Goal: Information Seeking & Learning: Learn about a topic

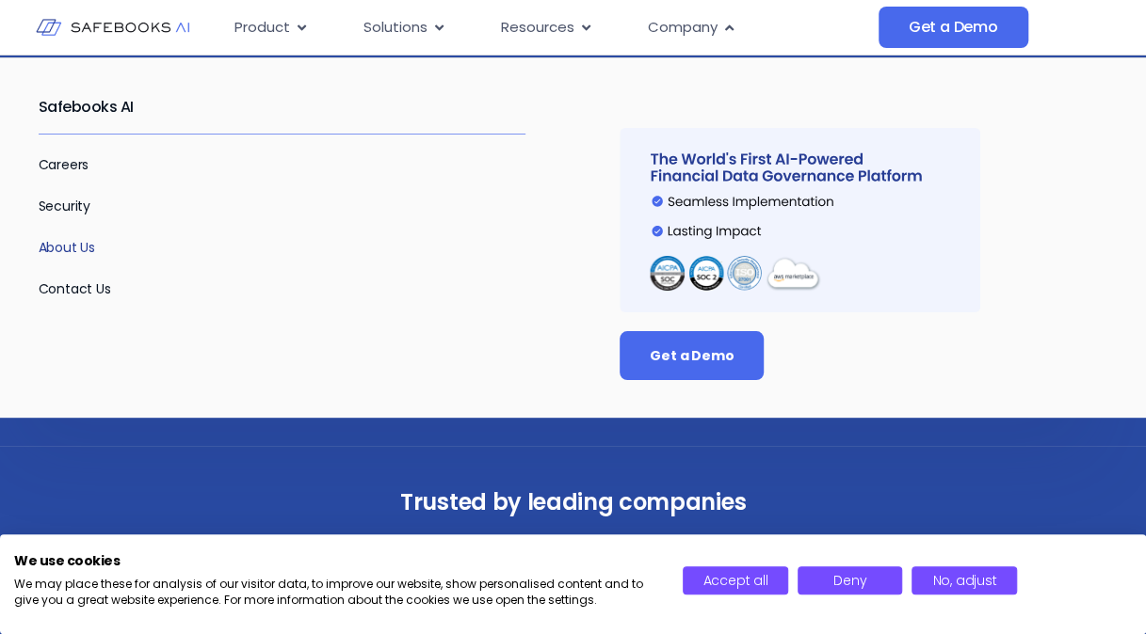
click at [74, 249] on link "About Us" at bounding box center [67, 247] width 57 height 19
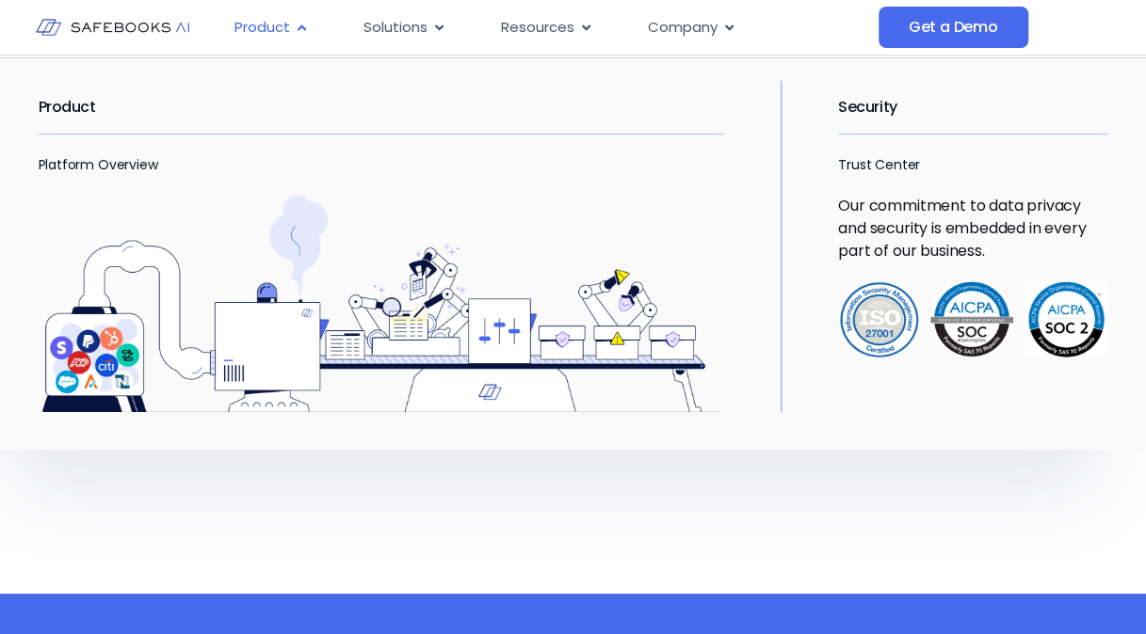
click at [292, 29] on div "Product Close Product Open Product" at bounding box center [271, 27] width 104 height 37
click at [299, 25] on icon "Menu" at bounding box center [302, 28] width 14 height 14
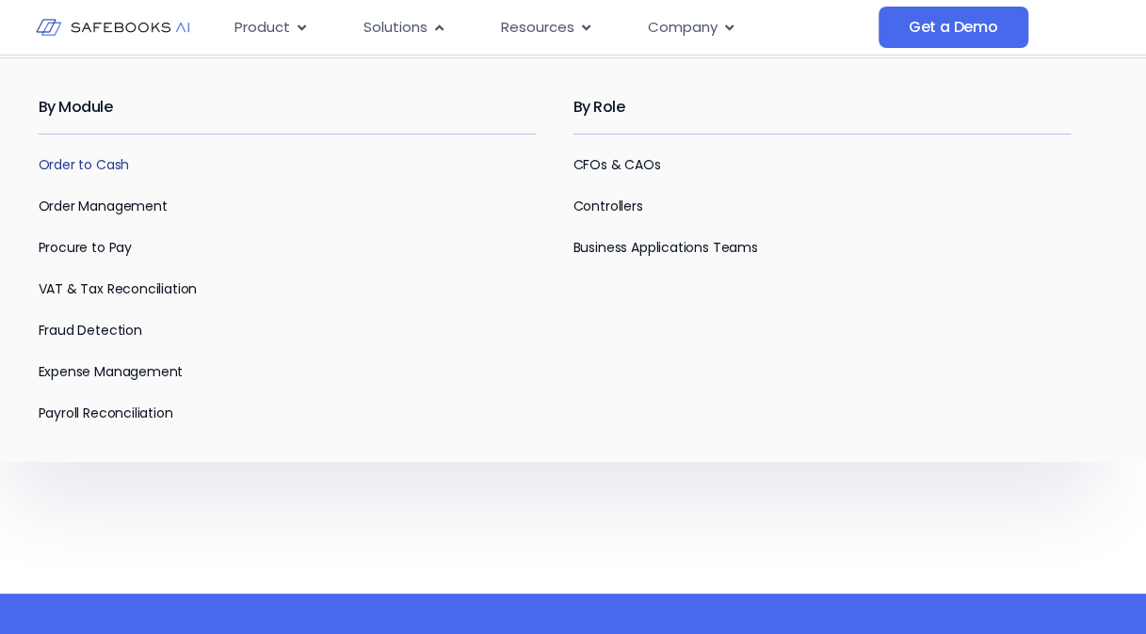
click at [104, 158] on link "Order to Cash" at bounding box center [84, 164] width 91 height 19
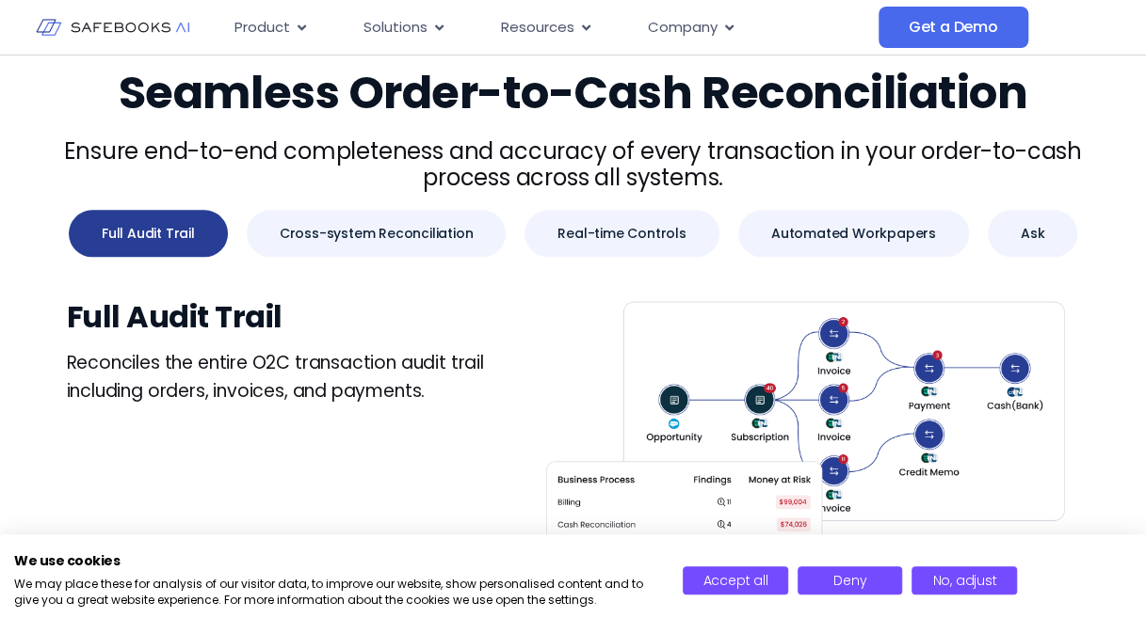
scroll to position [941, 0]
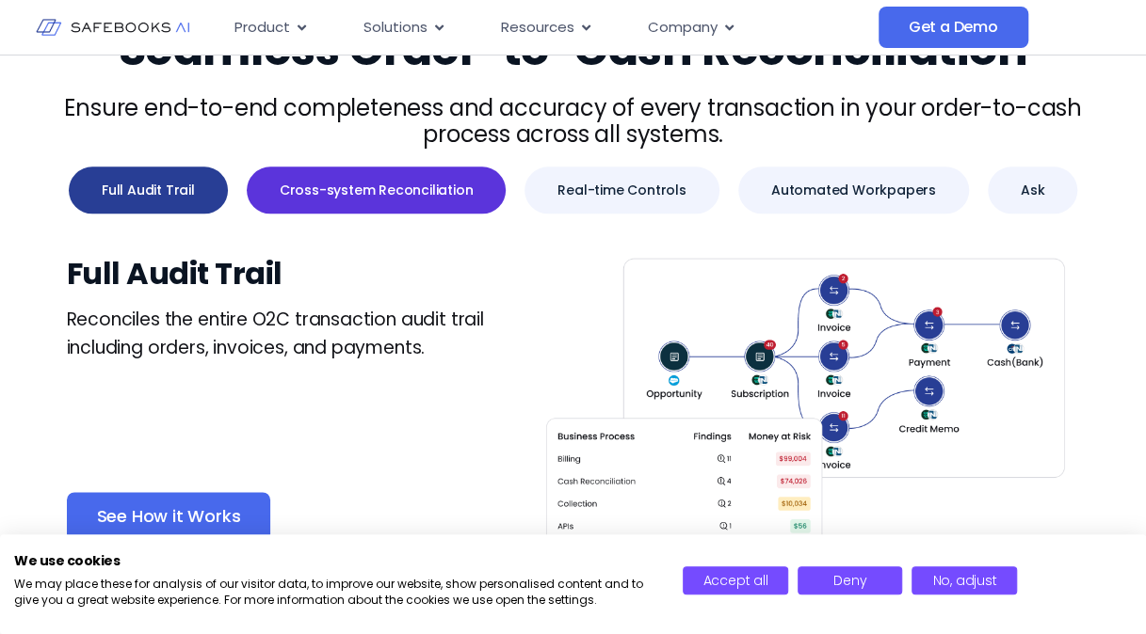
click at [350, 188] on span "Cross-system Reconciliation" at bounding box center [377, 190] width 194 height 19
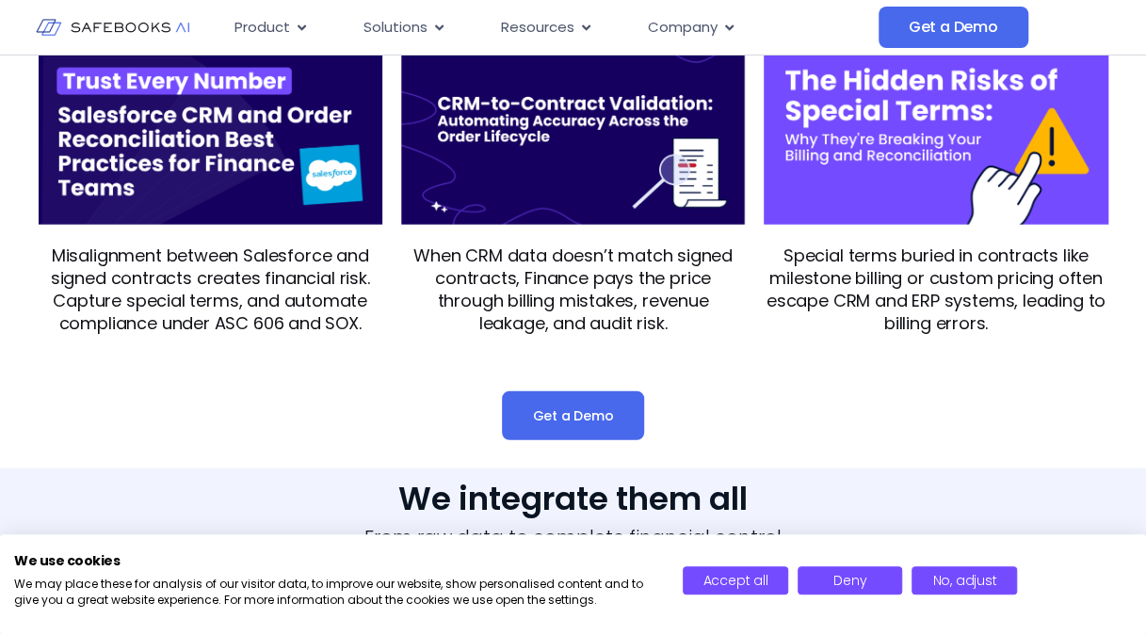
scroll to position [2071, 0]
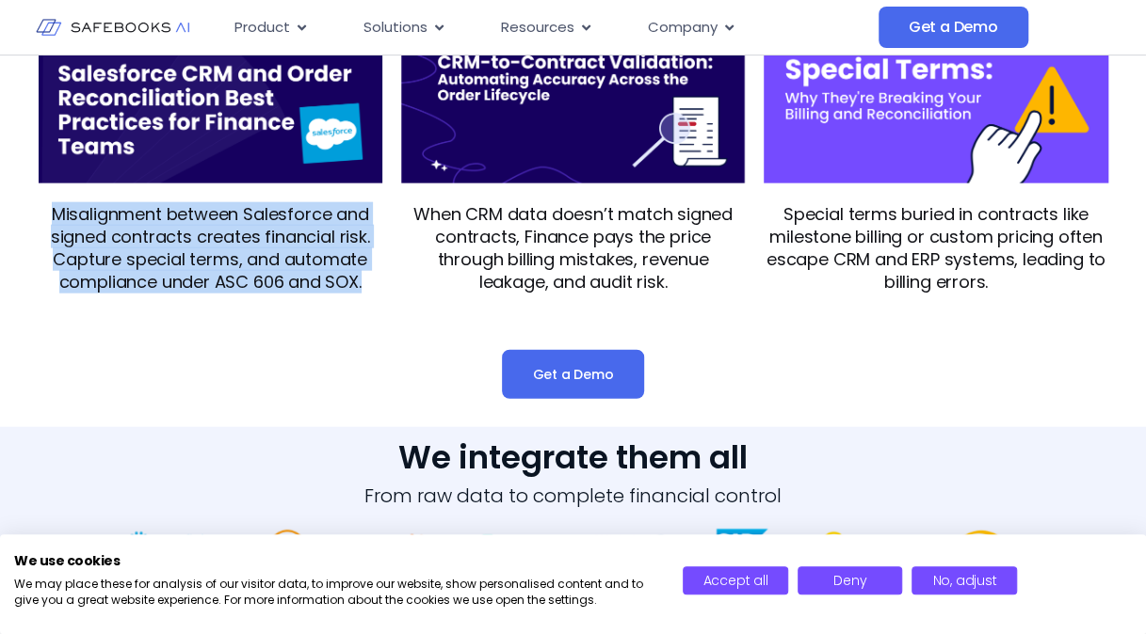
drag, startPoint x: 51, startPoint y: 214, endPoint x: 366, endPoint y: 283, distance: 323.0
click at [366, 283] on p "Misalignment between Salesforce and signed contracts creates financial risk. Ca…" at bounding box center [211, 248] width 344 height 90
click at [55, 220] on p "Misalignment between Salesforce and signed contracts creates financial risk. Ca…" at bounding box center [211, 248] width 344 height 90
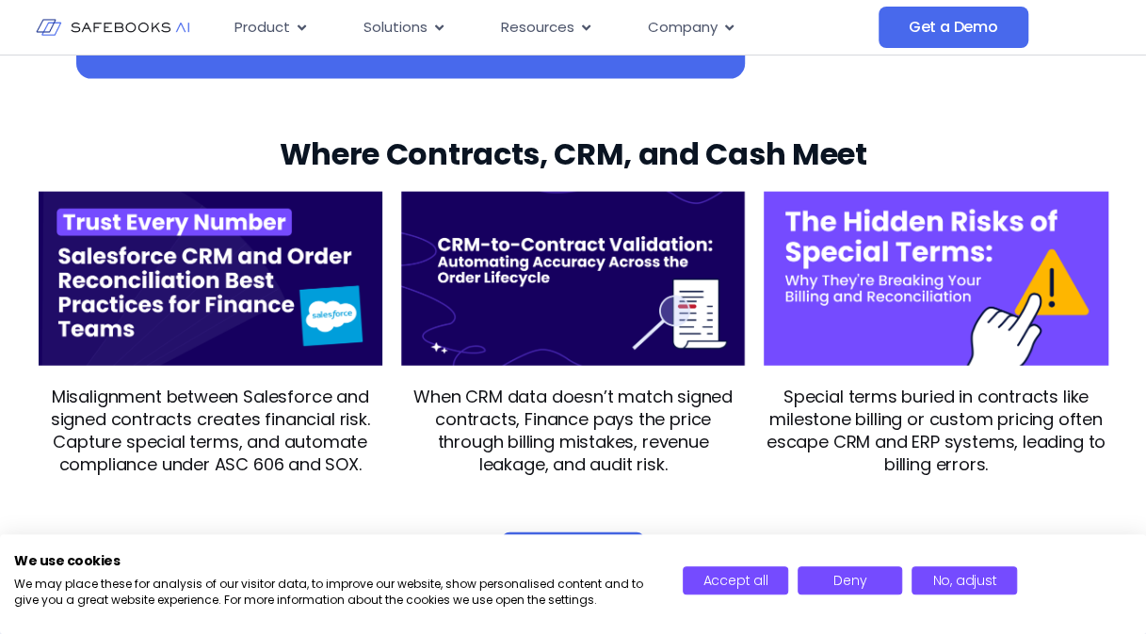
scroll to position [1883, 0]
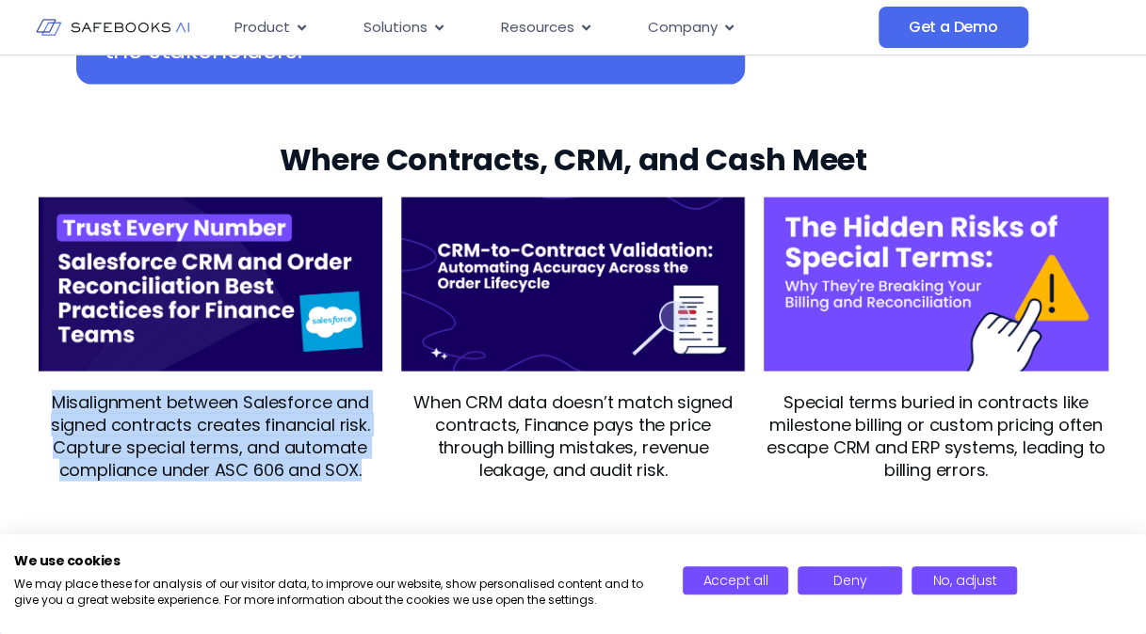
drag, startPoint x: 54, startPoint y: 399, endPoint x: 362, endPoint y: 476, distance: 318.3
click at [362, 476] on p "Misalignment between Salesforce and signed contracts creates financial risk. Ca…" at bounding box center [211, 437] width 344 height 90
click at [54, 400] on p "Misalignment between Salesforce and signed contracts creates financial risk. Ca…" at bounding box center [211, 437] width 344 height 90
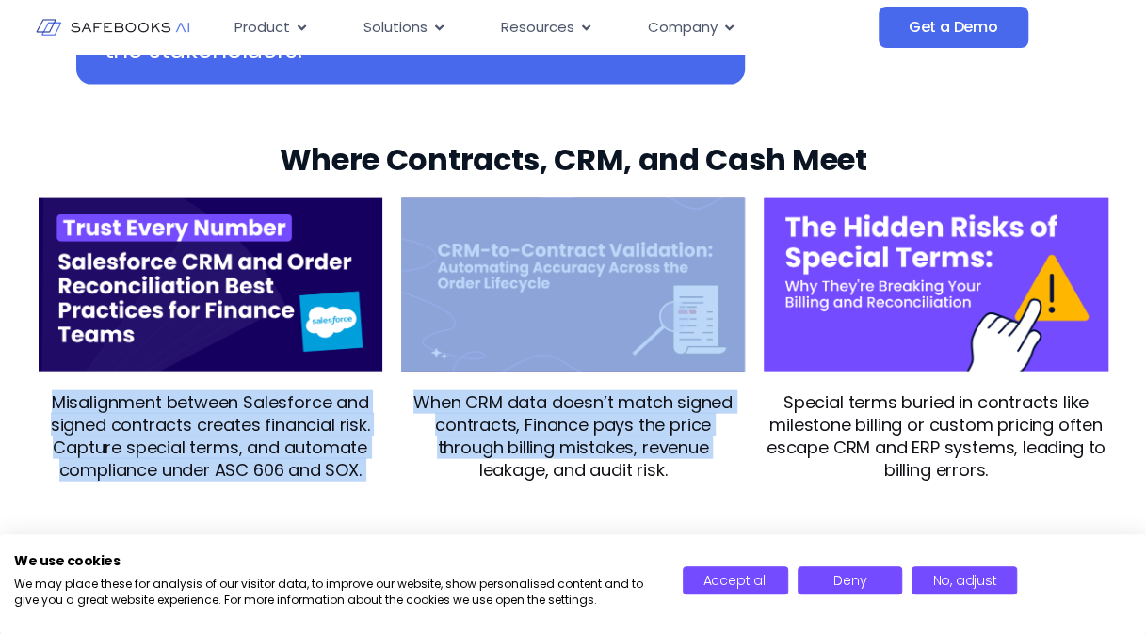
drag, startPoint x: 54, startPoint y: 400, endPoint x: 393, endPoint y: 460, distance: 345.1
click at [393, 460] on div "Misalignment between Salesforce and signed contracts creates financial risk. Ca…" at bounding box center [573, 340] width 1069 height 284
click at [56, 402] on p "Misalignment between Salesforce and signed contracts creates financial risk. Ca…" at bounding box center [211, 437] width 344 height 90
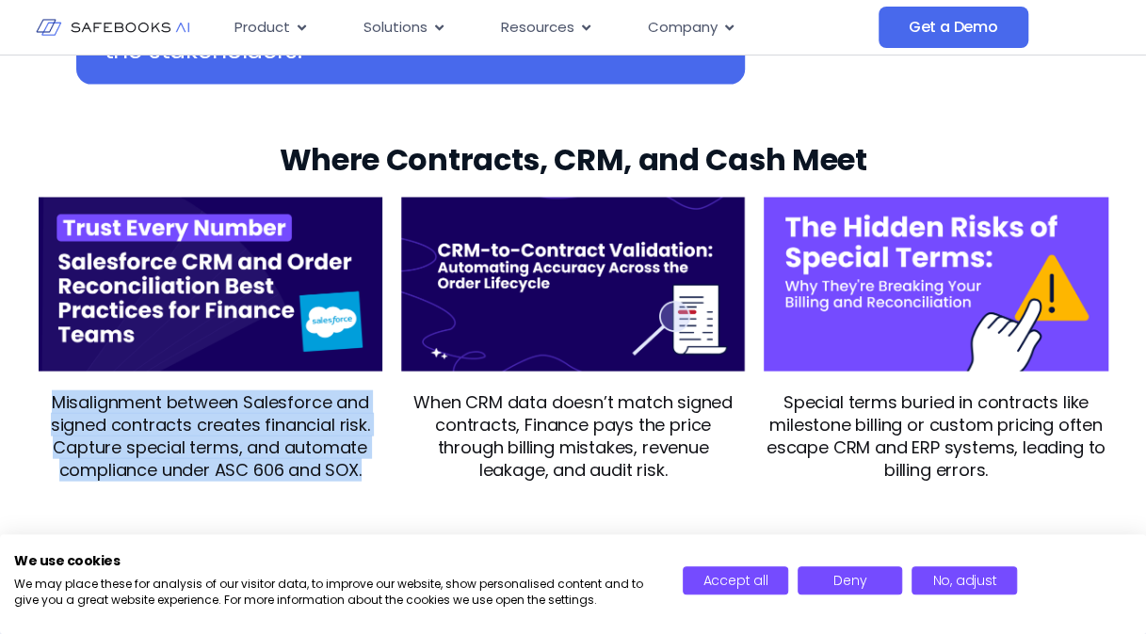
drag, startPoint x: 53, startPoint y: 401, endPoint x: 375, endPoint y: 460, distance: 327.4
click at [375, 460] on p "Misalignment between Salesforce and signed contracts creates financial risk. Ca…" at bounding box center [211, 437] width 344 height 90
click at [753, 582] on span "Accept all" at bounding box center [734, 580] width 65 height 19
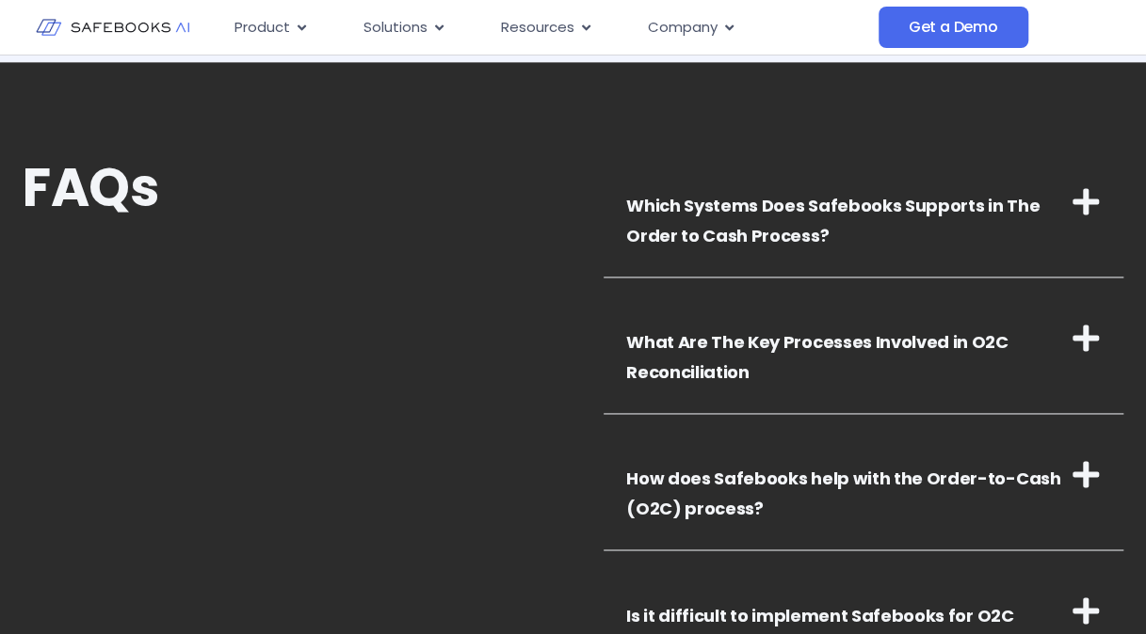
scroll to position [4707, 0]
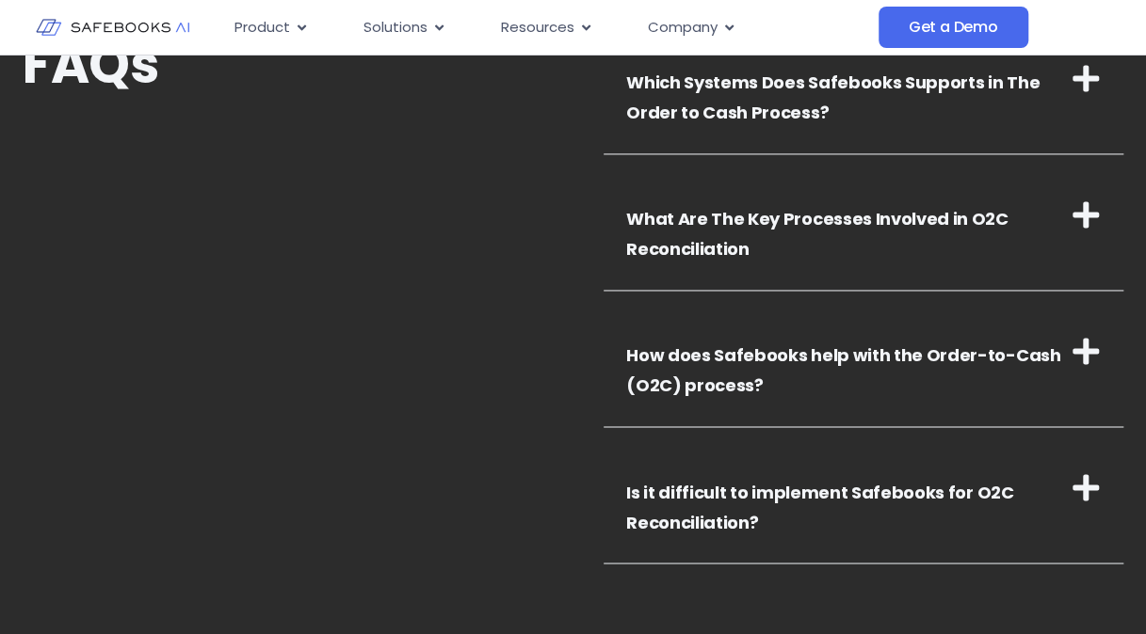
click at [1090, 357] on icon at bounding box center [1085, 351] width 30 height 30
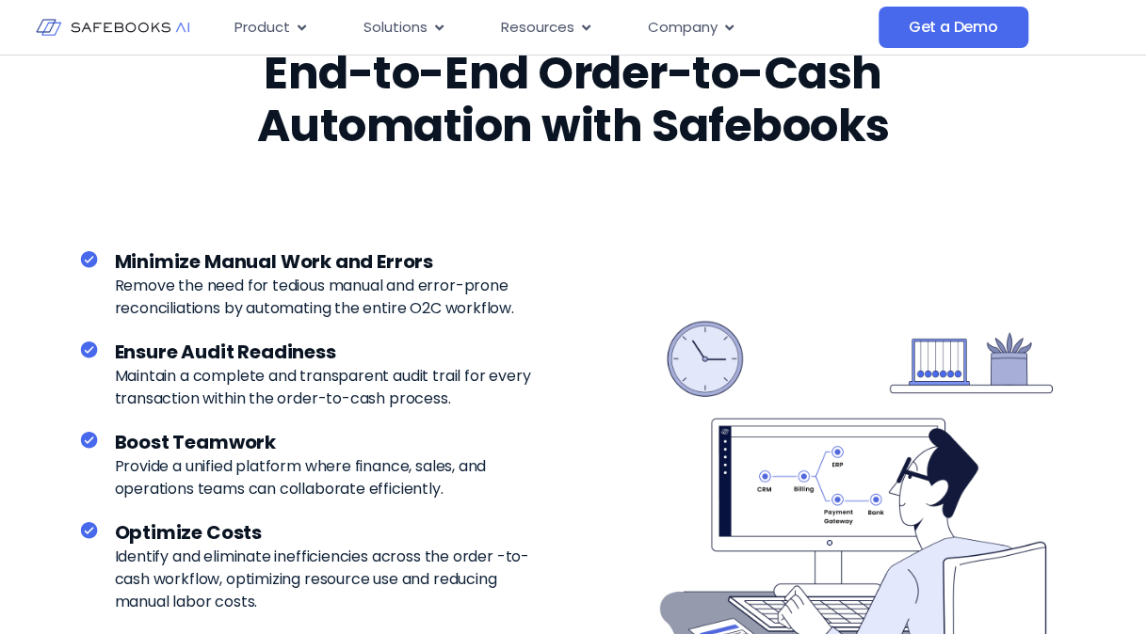
scroll to position [3389, 0]
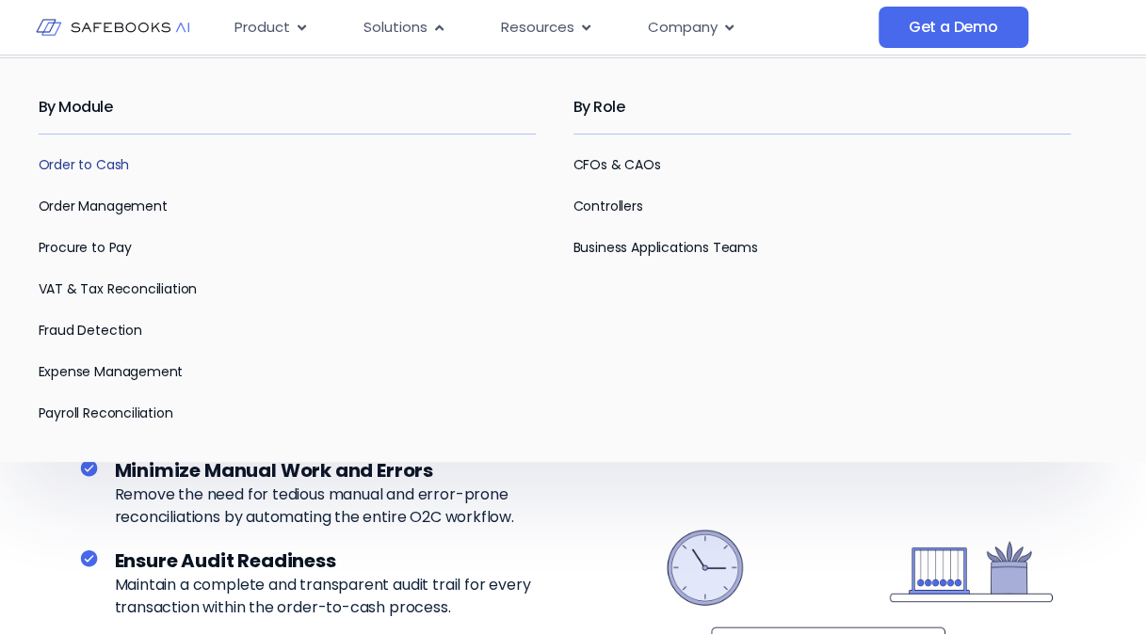
click at [119, 166] on link "Order to Cash" at bounding box center [84, 164] width 91 height 19
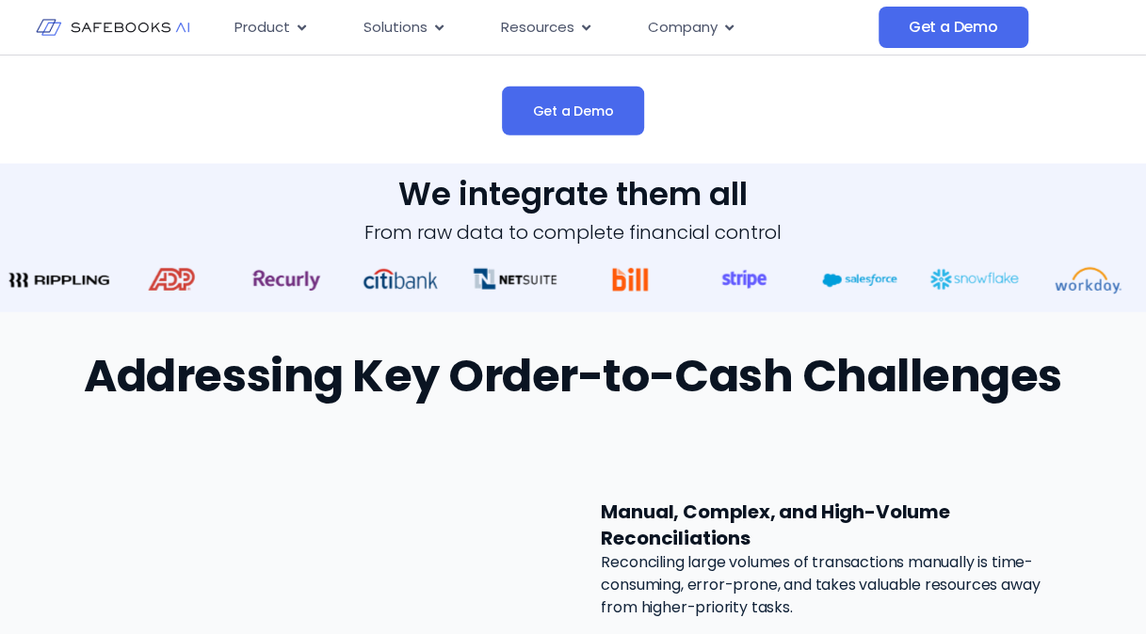
scroll to position [2542, 0]
